Goal: Check status: Check status

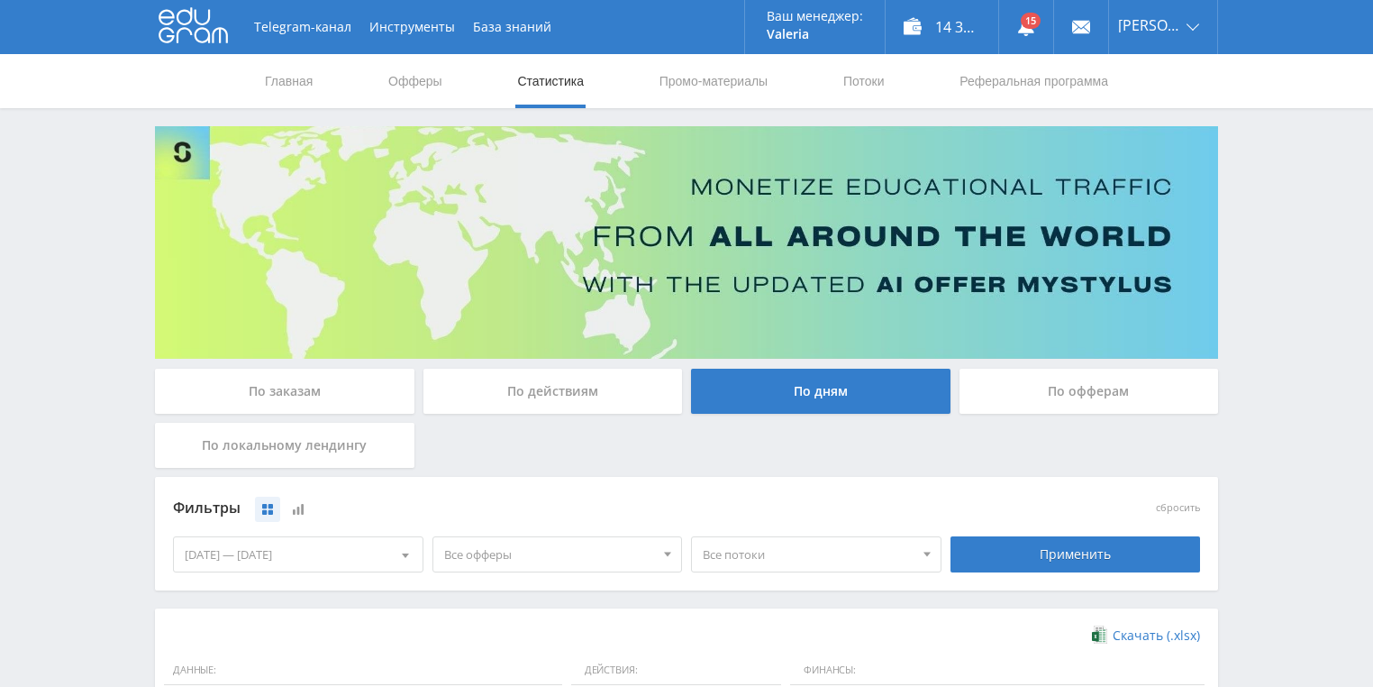
scroll to position [347, 0]
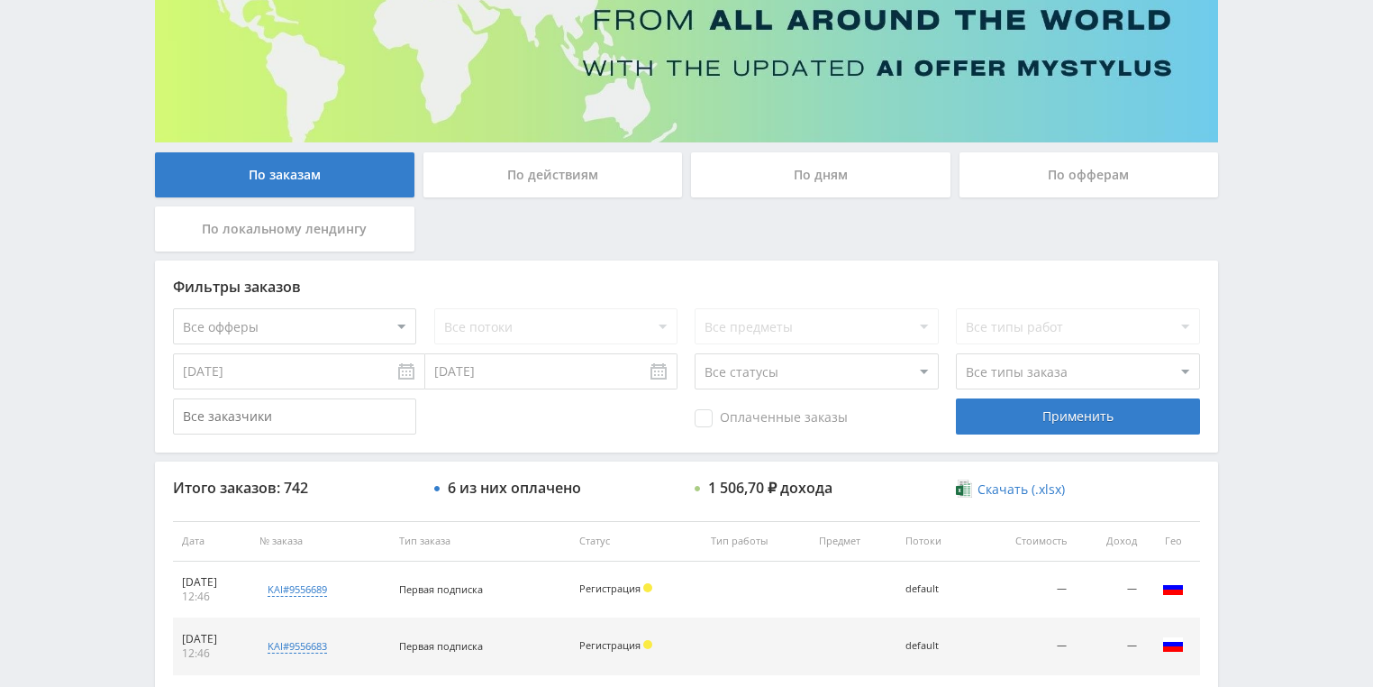
click at [552, 167] on div "По действиям" at bounding box center [552, 174] width 259 height 45
click at [0, 0] on input "По действиям" at bounding box center [0, 0] width 0 height 0
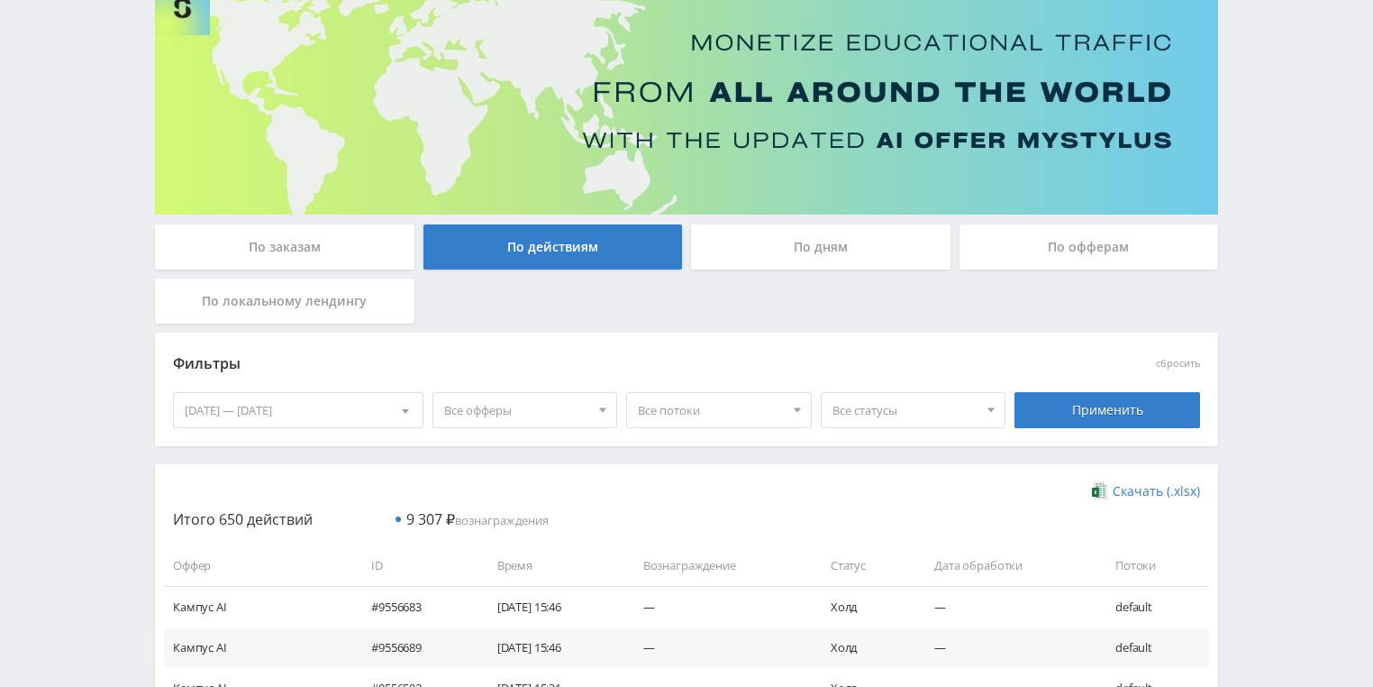
click at [795, 252] on div "По дням" at bounding box center [820, 246] width 259 height 45
click at [0, 0] on input "По дням" at bounding box center [0, 0] width 0 height 0
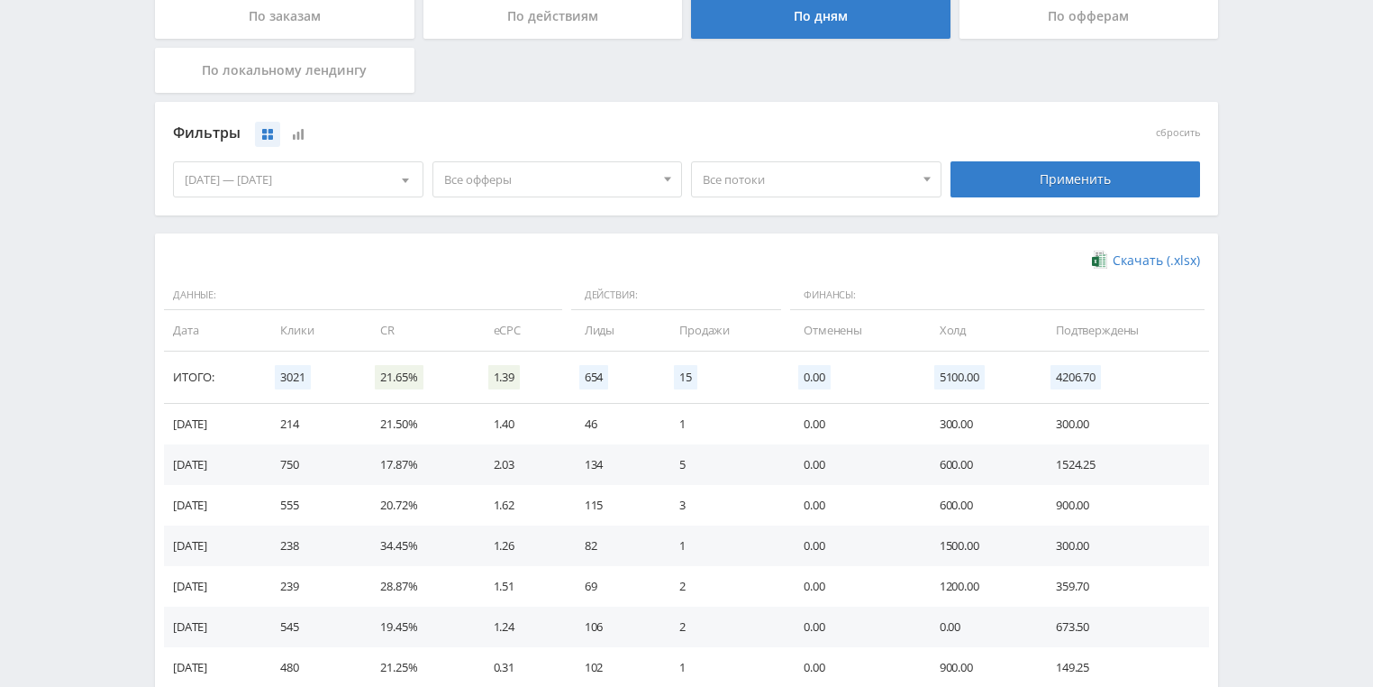
scroll to position [432, 0]
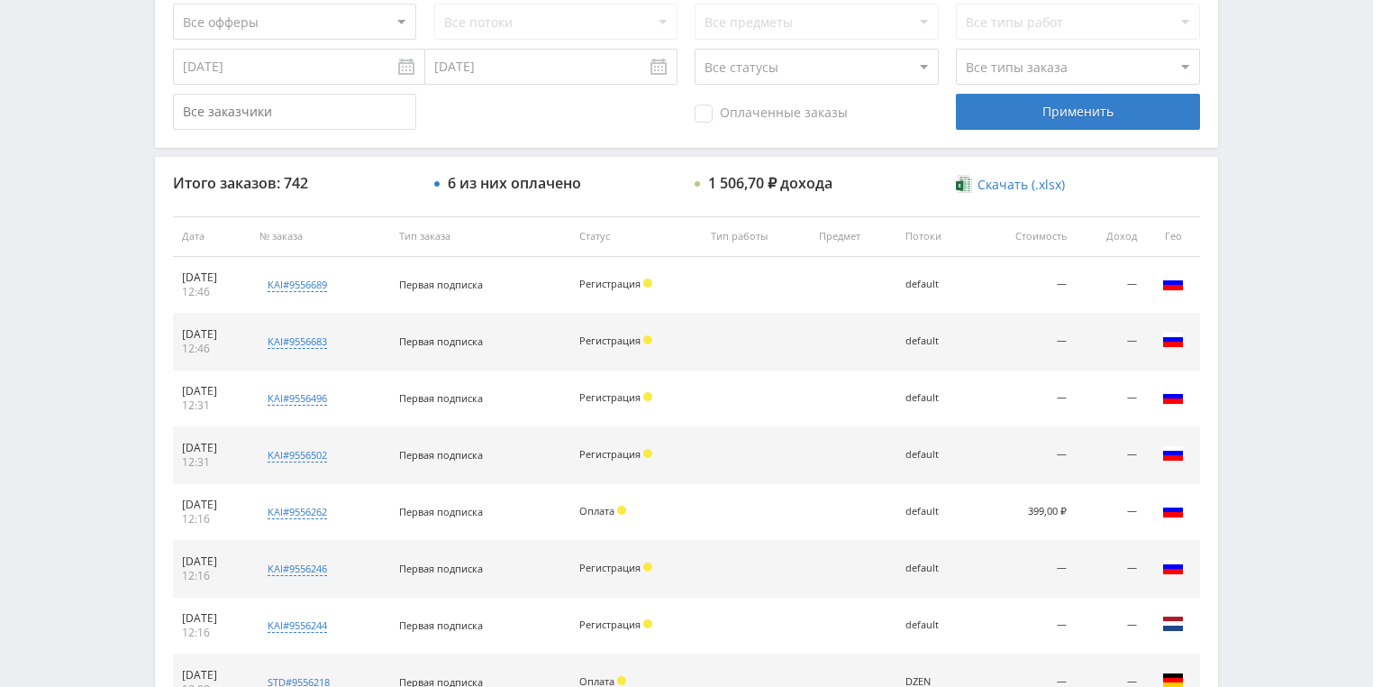
scroll to position [288, 0]
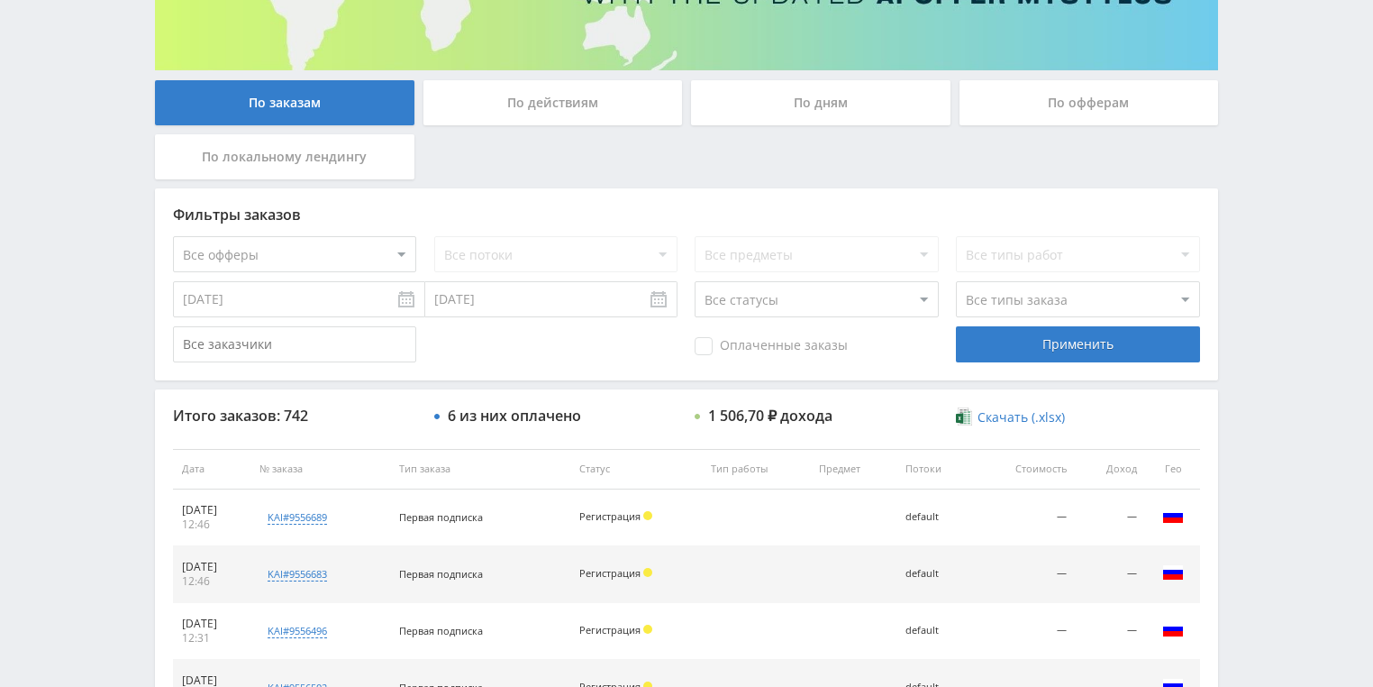
click at [537, 109] on div "По действиям" at bounding box center [552, 102] width 259 height 45
click at [0, 0] on input "По действиям" at bounding box center [0, 0] width 0 height 0
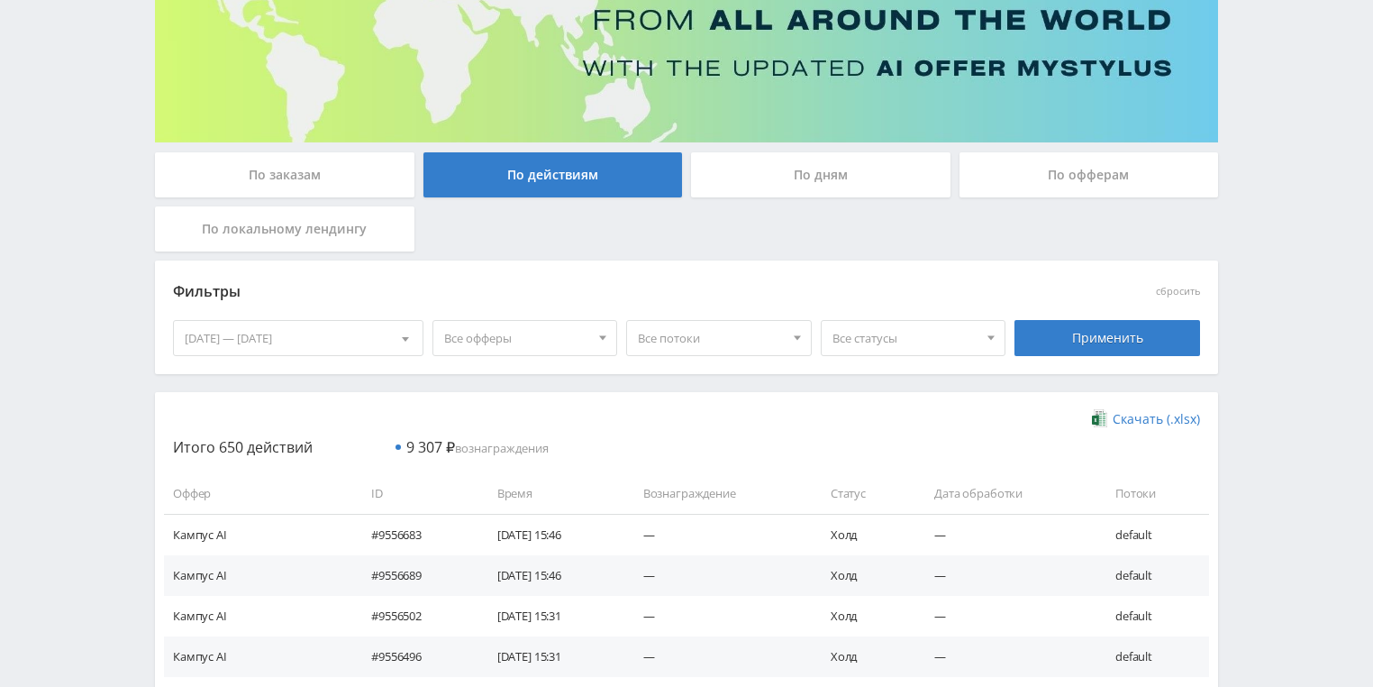
click at [793, 165] on div "По дням" at bounding box center [820, 174] width 259 height 45
click at [0, 0] on input "По дням" at bounding box center [0, 0] width 0 height 0
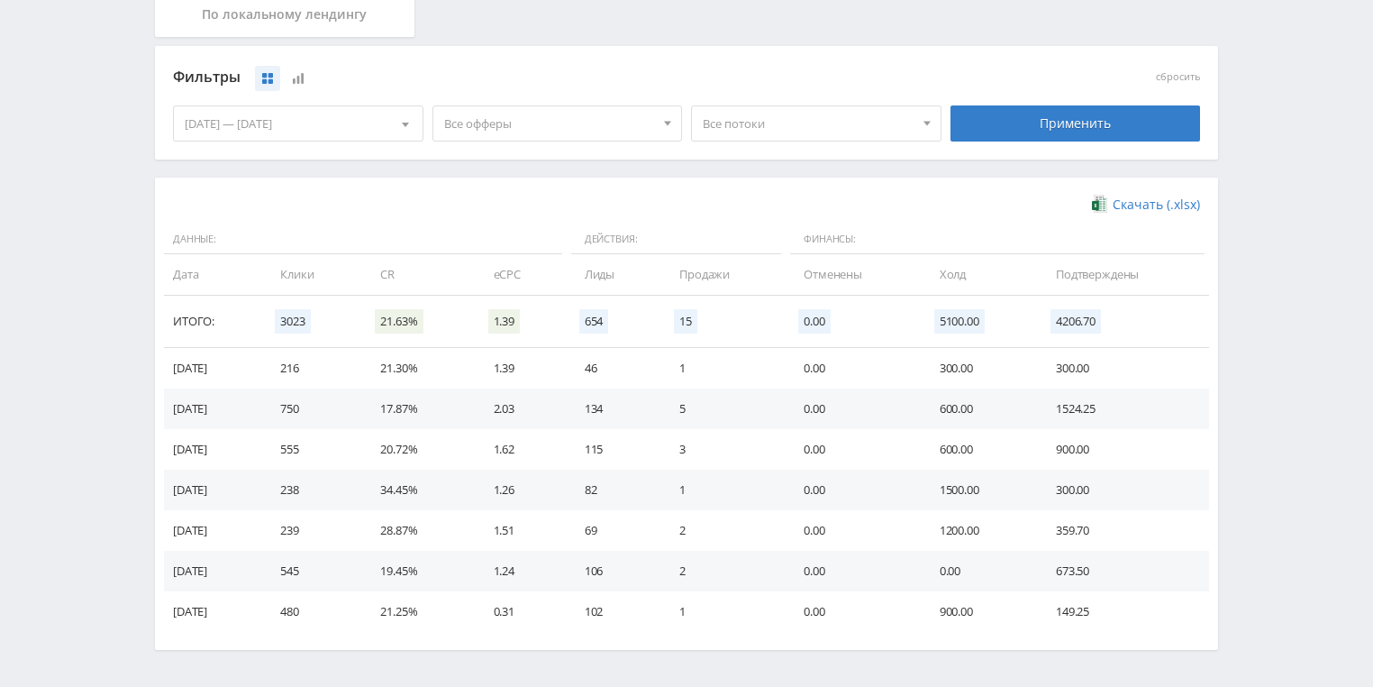
scroll to position [491, 0]
